Goal: Task Accomplishment & Management: Manage account settings

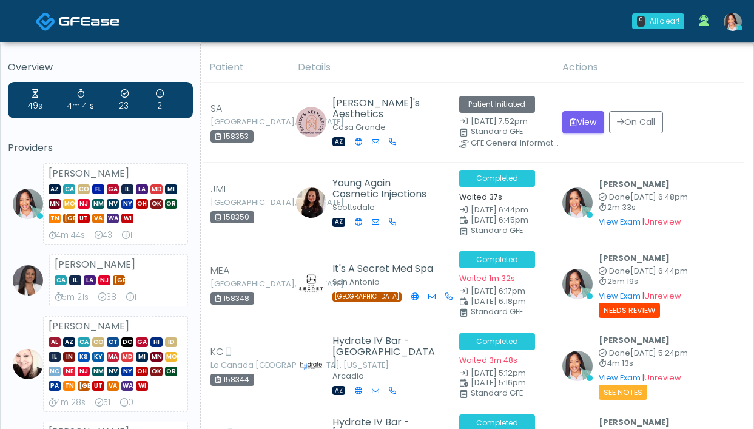
click at [738, 30] on link at bounding box center [733, 21] width 33 height 40
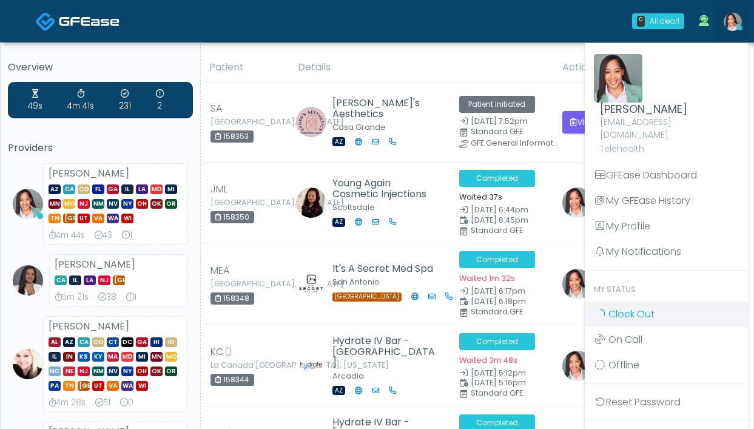
click at [638, 309] on link "Clock Out" at bounding box center [667, 314] width 164 height 25
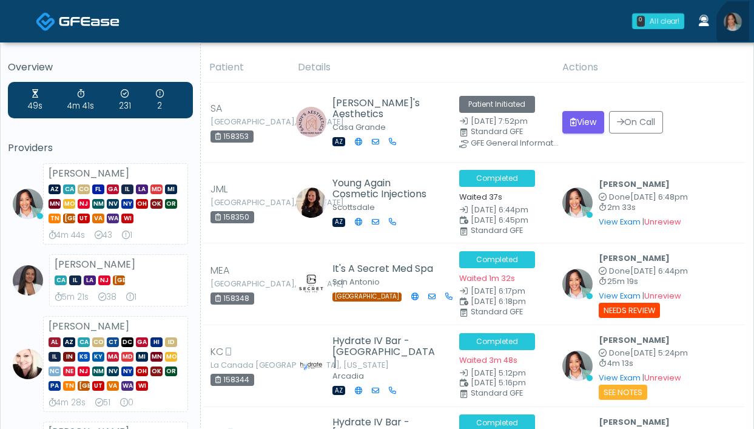
click at [748, 27] on link at bounding box center [733, 21] width 33 height 40
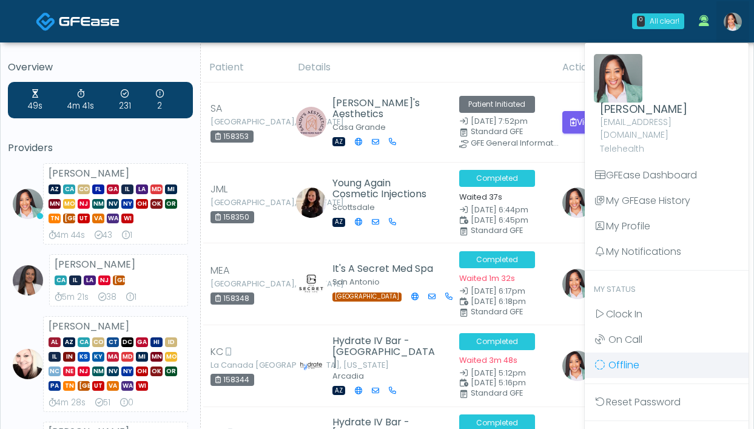
click at [643, 354] on link "Offline" at bounding box center [667, 365] width 164 height 25
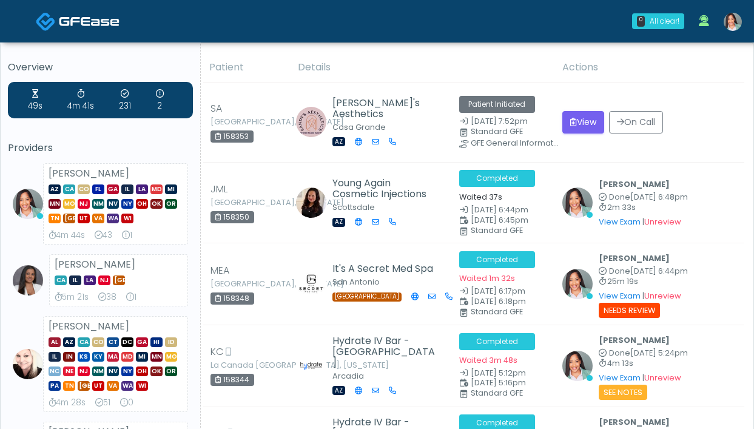
click at [736, 19] on img at bounding box center [733, 22] width 18 height 18
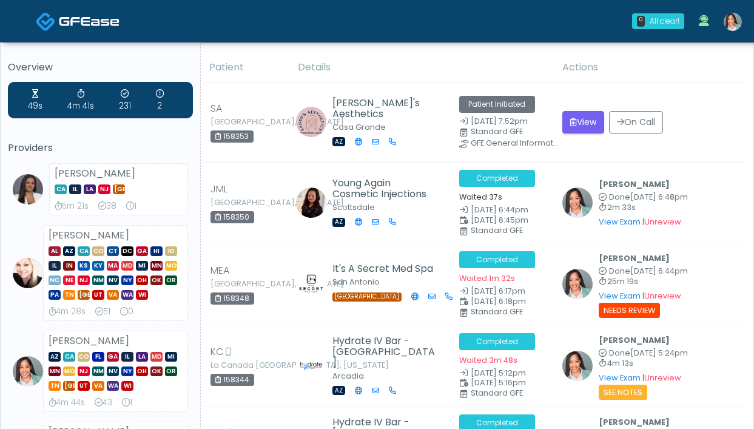
click at [737, 25] on img at bounding box center [733, 22] width 18 height 18
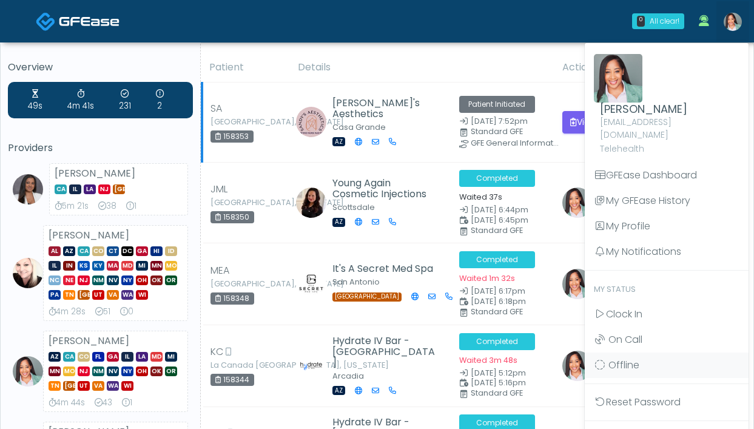
click at [473, 83] on td "Patient Initiated Aug 14, 7:52pm Standard GFE GFE General Information" at bounding box center [503, 123] width 103 height 80
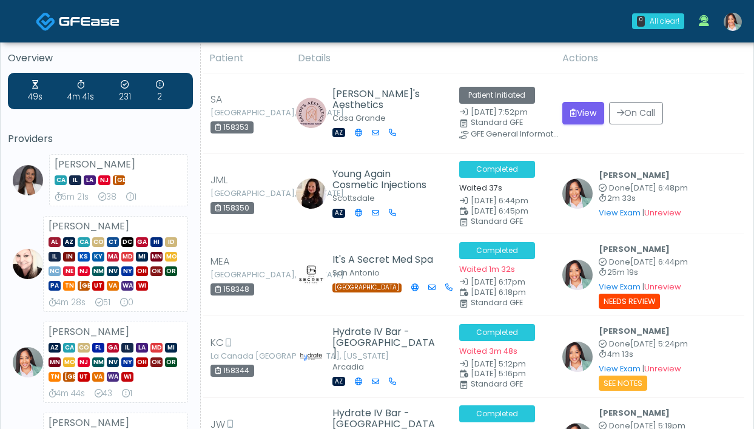
scroll to position [11, 0]
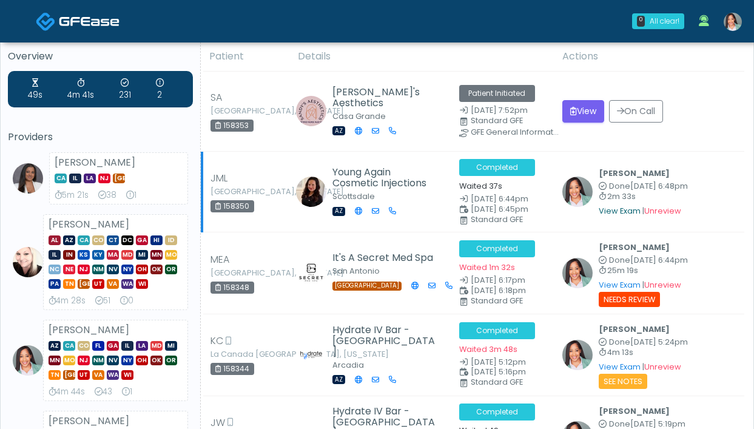
click at [607, 208] on link "View Exam" at bounding box center [620, 211] width 42 height 10
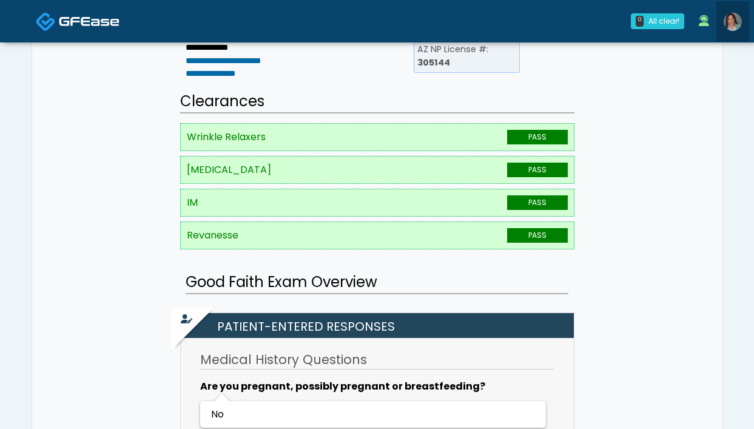
click at [730, 20] on img at bounding box center [733, 22] width 18 height 18
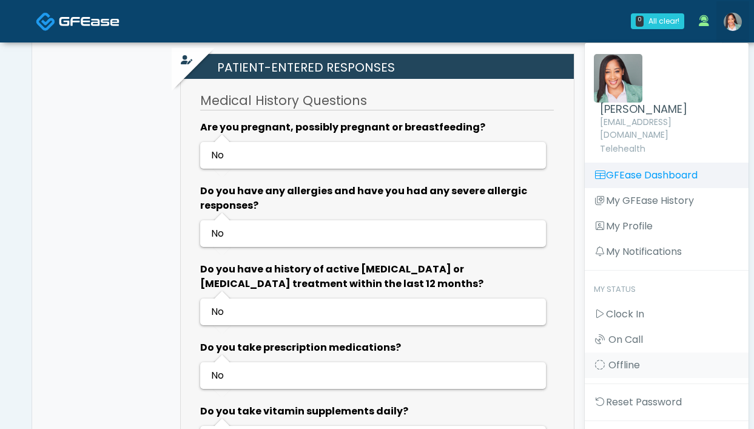
scroll to position [467, 0]
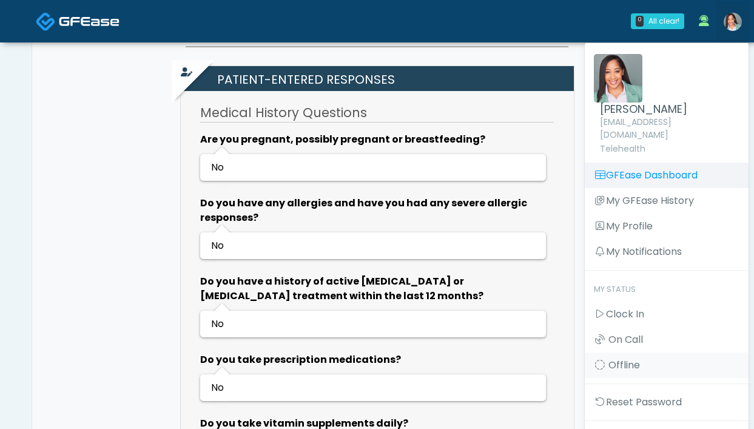
click at [644, 163] on link "GFEase Dashboard" at bounding box center [667, 175] width 164 height 25
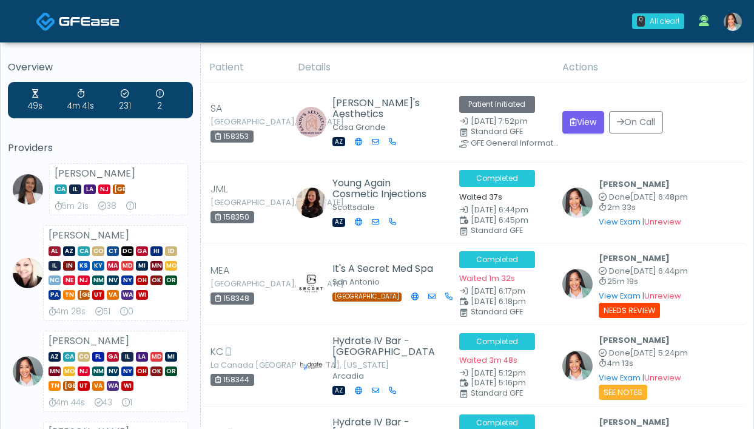
click at [735, 24] on img at bounding box center [733, 22] width 18 height 18
